Goal: Share content

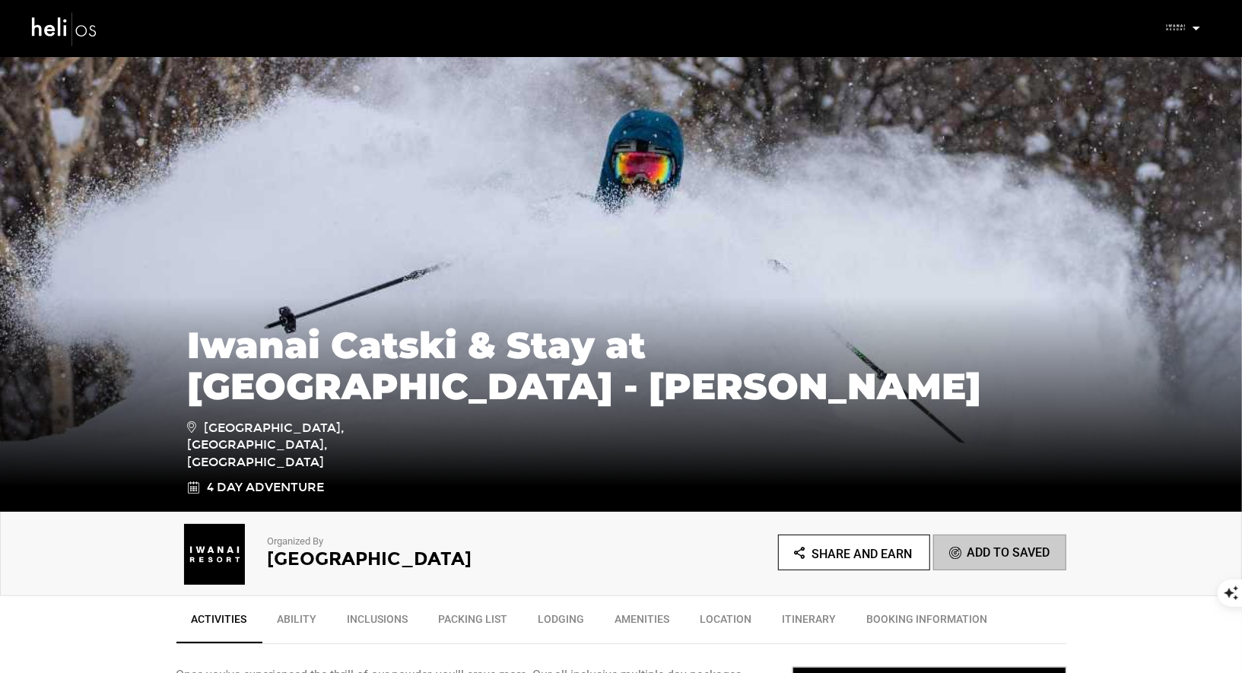
click at [1198, 24] on p at bounding box center [1195, 28] width 9 height 17
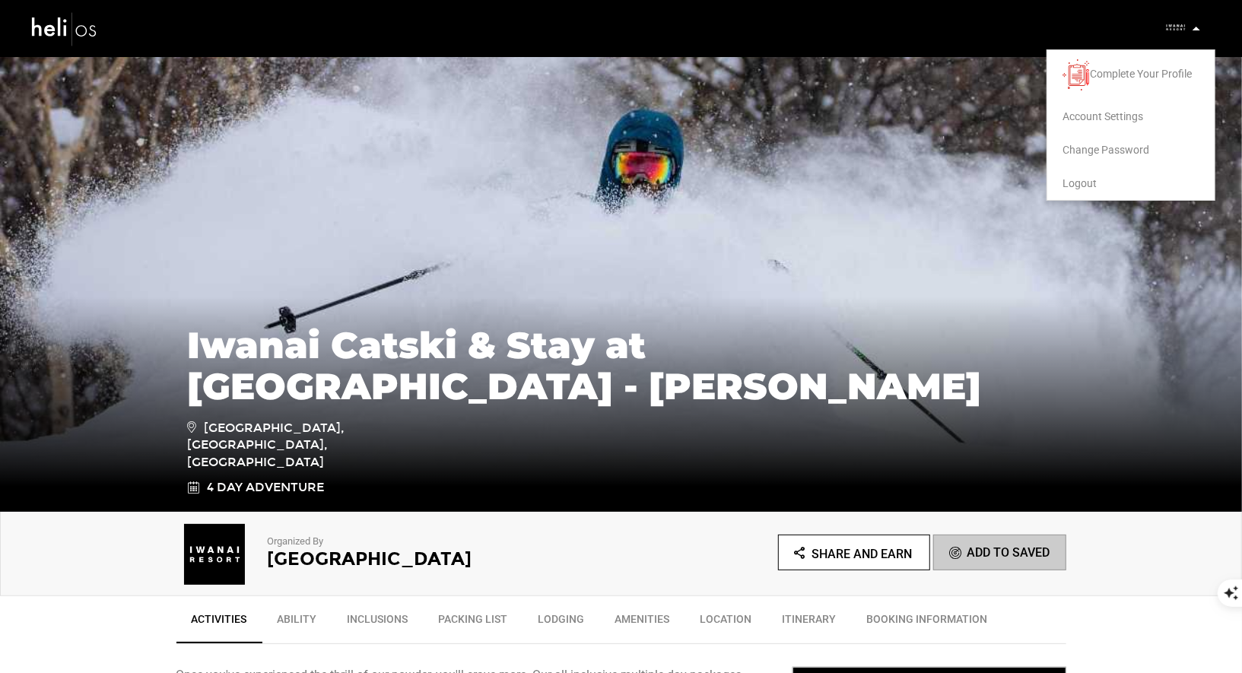
click at [992, 89] on img at bounding box center [621, 284] width 1242 height 456
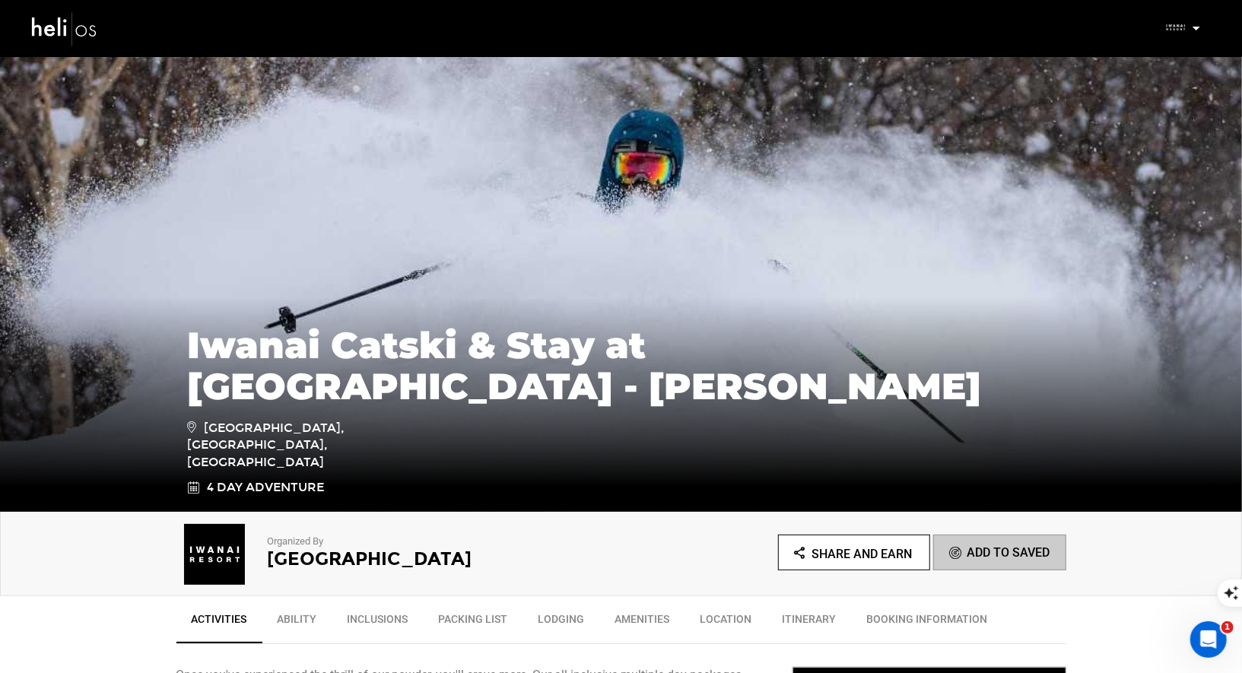
click at [58, 40] on img at bounding box center [64, 28] width 68 height 40
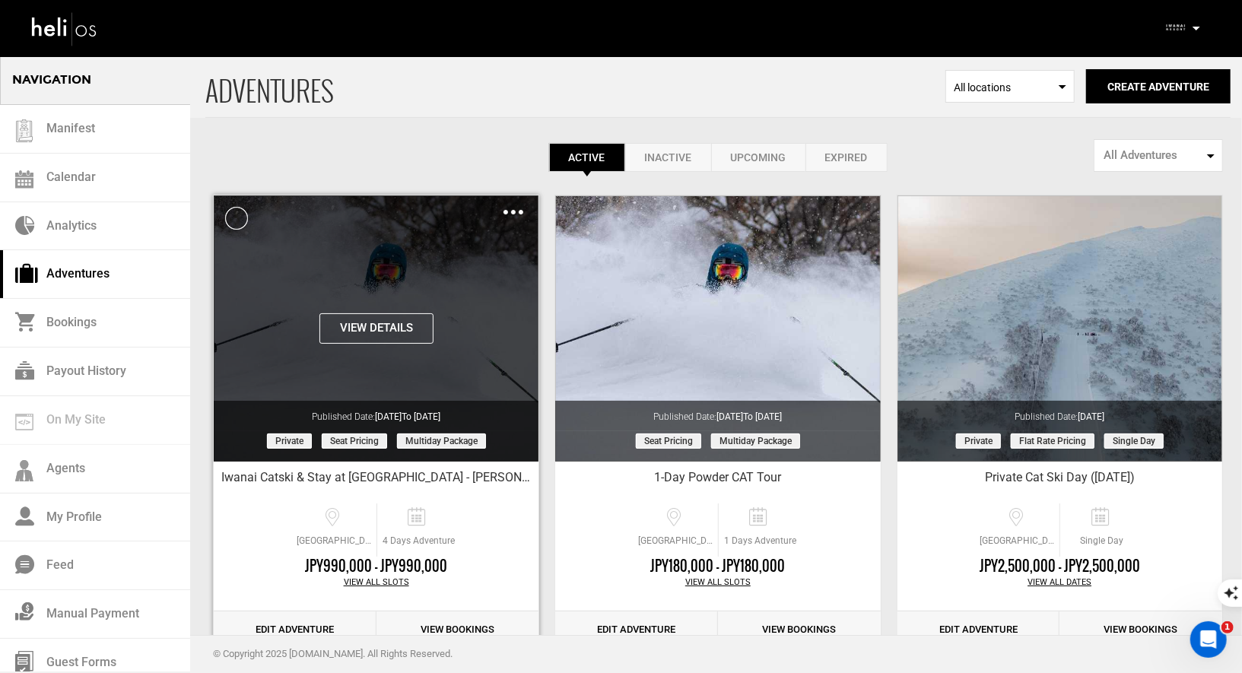
click at [508, 210] on img at bounding box center [513, 212] width 20 height 5
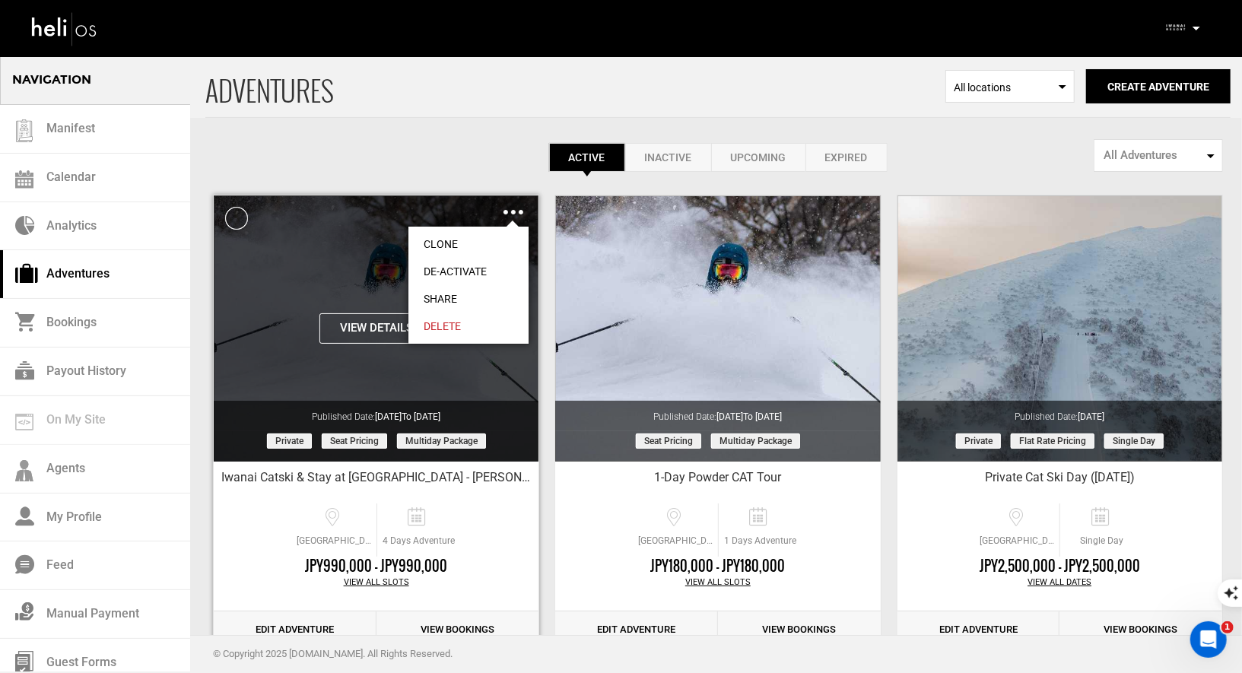
click at [451, 296] on link "Share" at bounding box center [468, 298] width 120 height 27
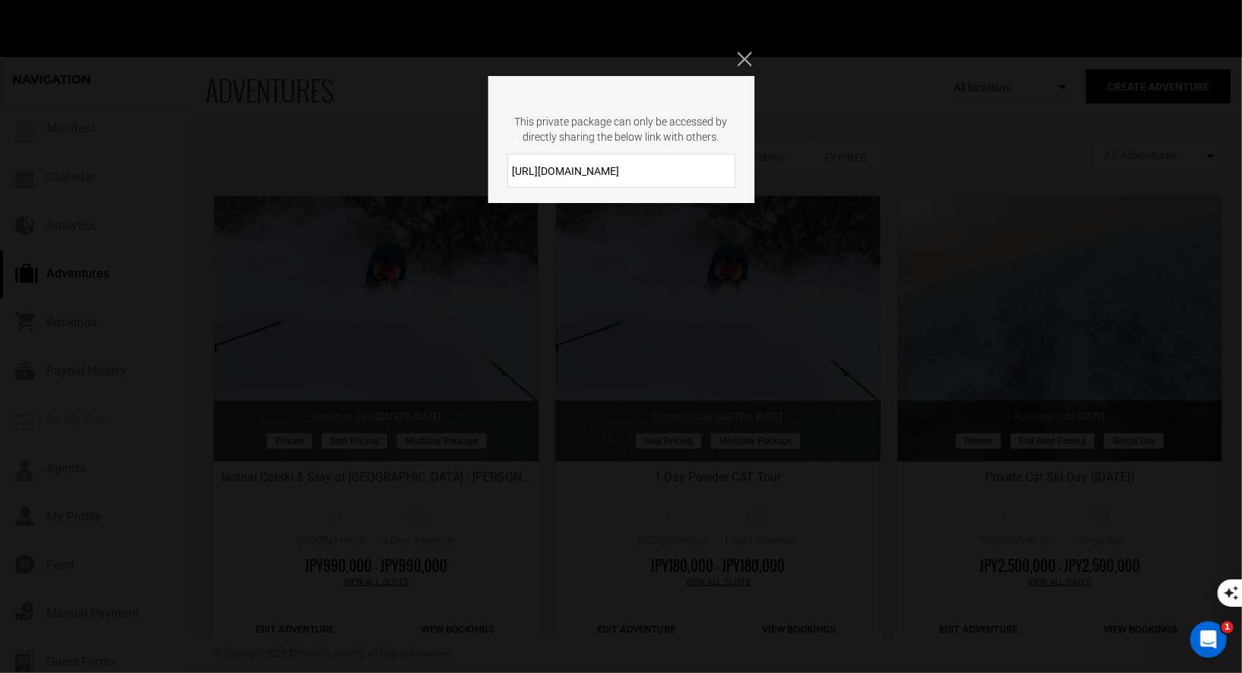
drag, startPoint x: 651, startPoint y: 173, endPoint x: 493, endPoint y: 176, distance: 158.2
click at [494, 176] on div "[URL][DOMAIN_NAME]" at bounding box center [621, 171] width 266 height 34
drag, startPoint x: 631, startPoint y: 173, endPoint x: 504, endPoint y: 164, distance: 127.3
click at [504, 165] on div "[URL][DOMAIN_NAME]" at bounding box center [621, 171] width 266 height 34
